Goal: Task Accomplishment & Management: Use online tool/utility

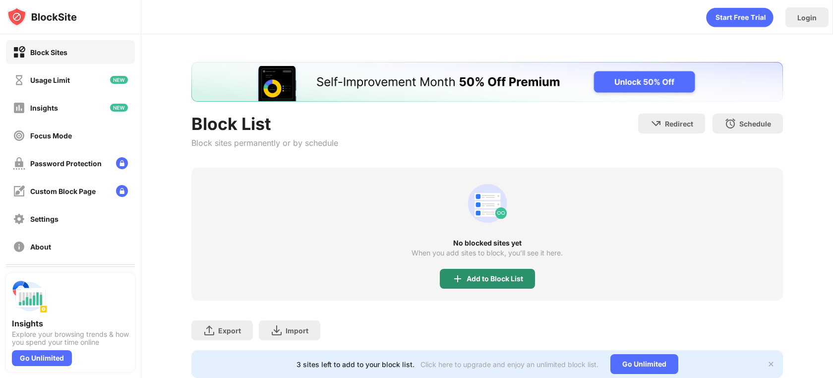
click at [472, 275] on div "Add to Block List" at bounding box center [495, 279] width 57 height 8
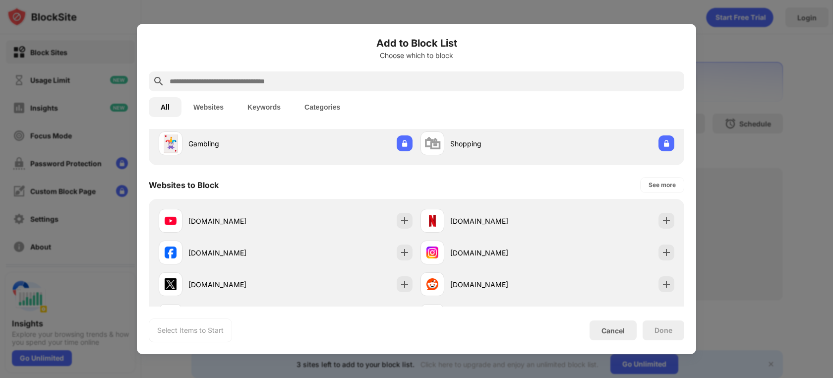
scroll to position [159, 0]
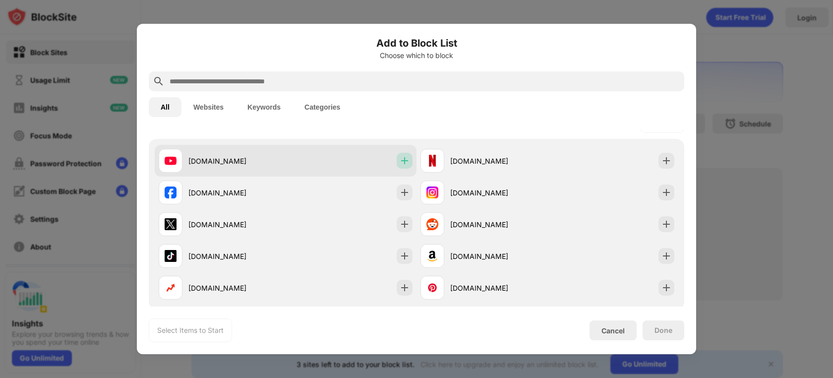
click at [401, 161] on img at bounding box center [405, 161] width 10 height 10
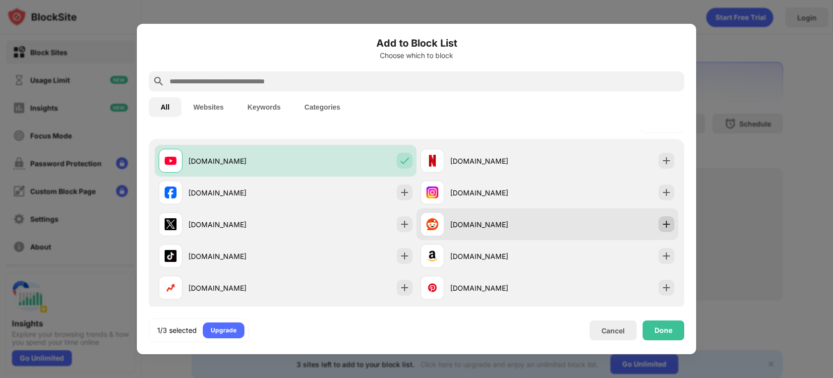
click at [668, 217] on div at bounding box center [667, 224] width 16 height 16
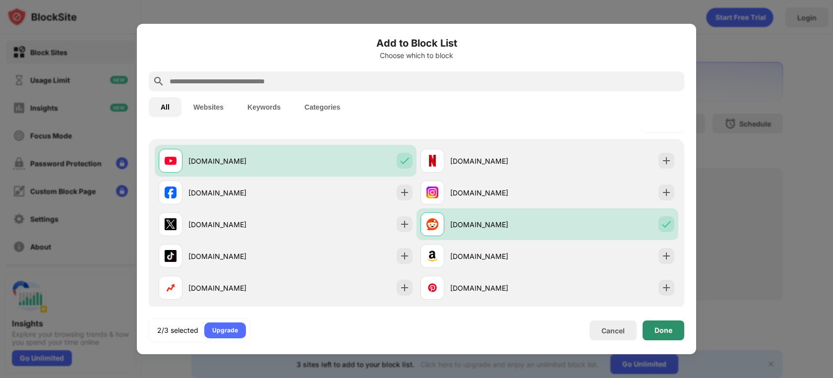
click at [661, 324] on div "Done" at bounding box center [664, 330] width 42 height 20
